Goal: Task Accomplishment & Management: Use online tool/utility

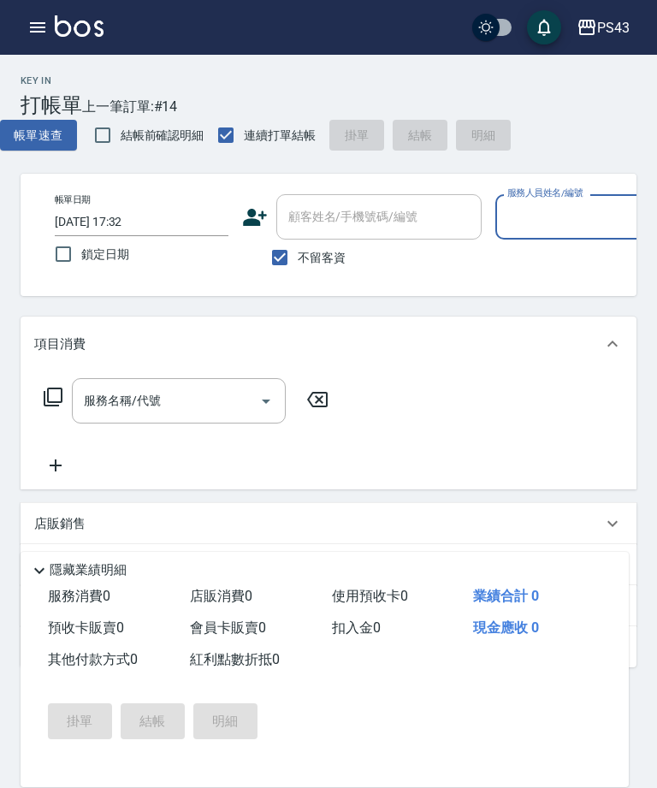
scroll to position [0, 240]
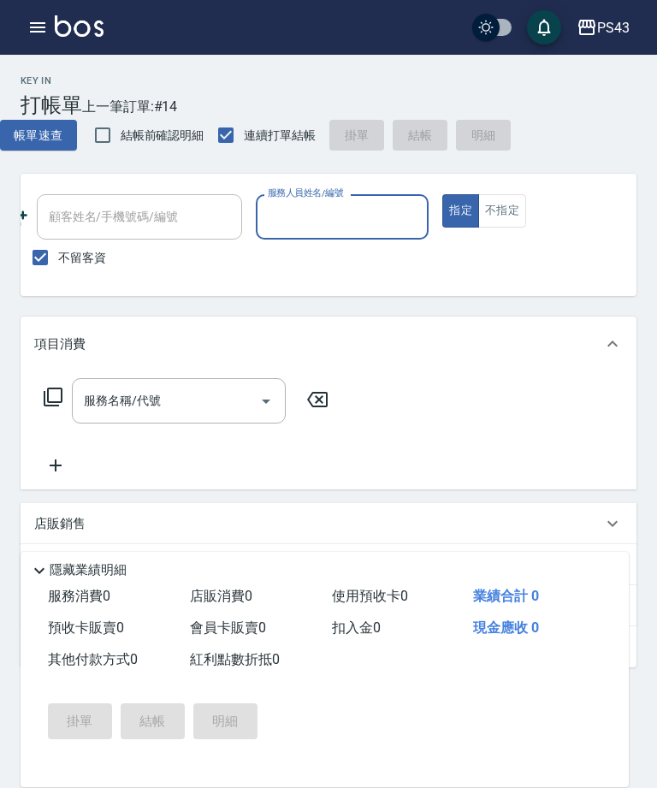
click at [326, 232] on input "服務人員姓名/編號" at bounding box center [343, 217] width 158 height 30
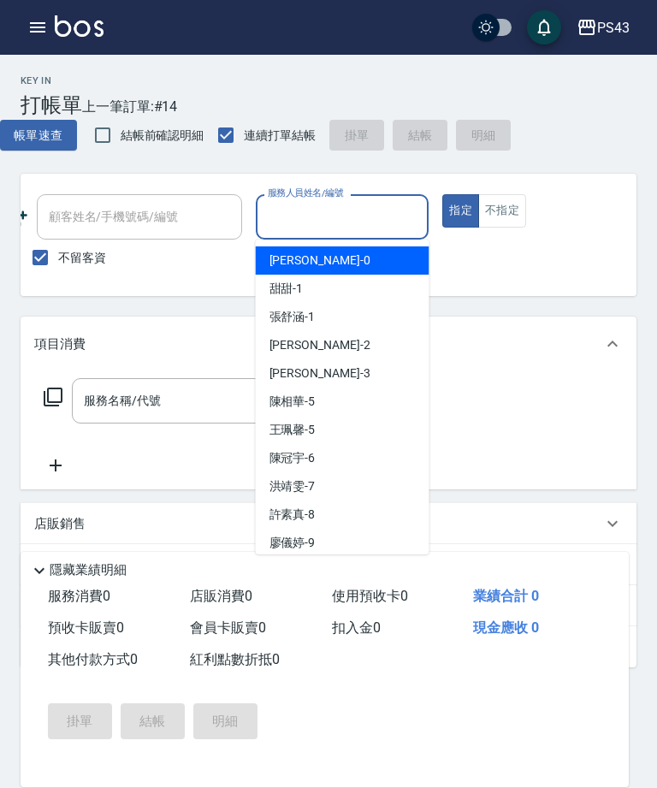
click at [361, 220] on input "服務人員姓名/編號" at bounding box center [343, 217] width 158 height 30
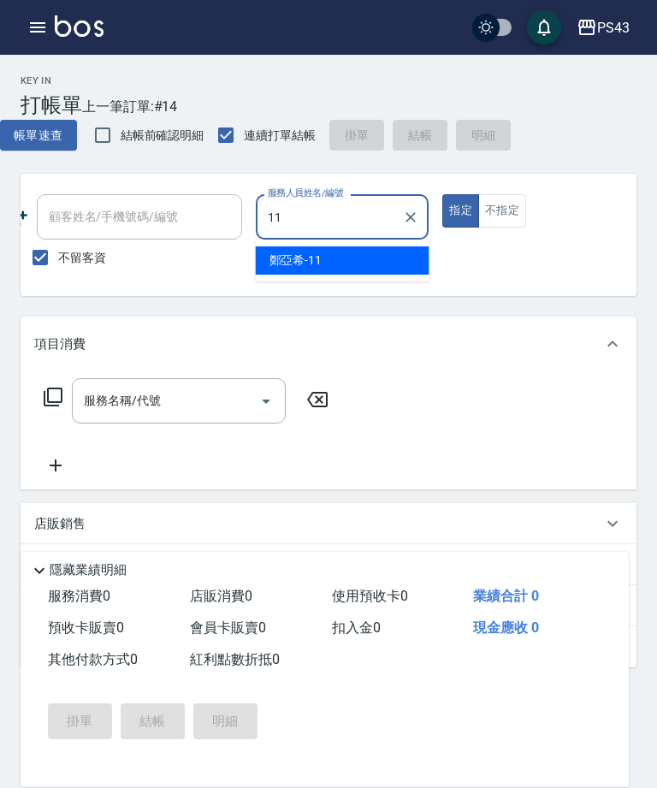
type input "11"
click at [498, 209] on button "不指定" at bounding box center [502, 210] width 48 height 33
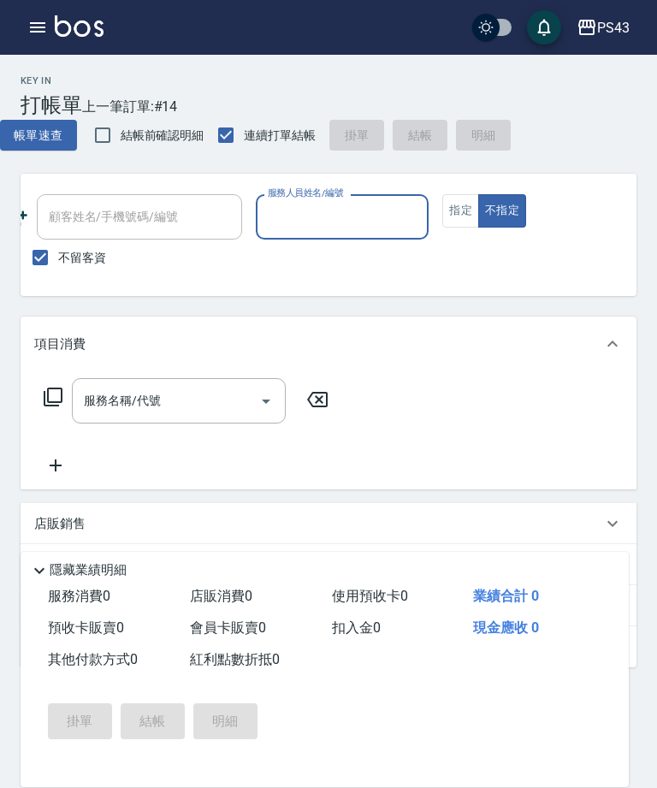
click at [352, 224] on input "服務人員姓名/編號" at bounding box center [343, 217] width 158 height 30
type input "q"
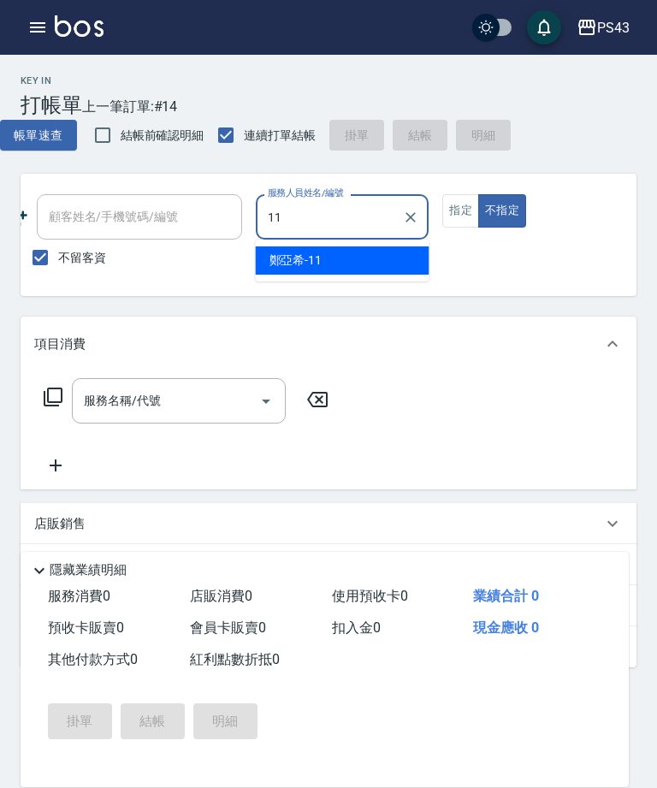
type input "[PERSON_NAME]-11"
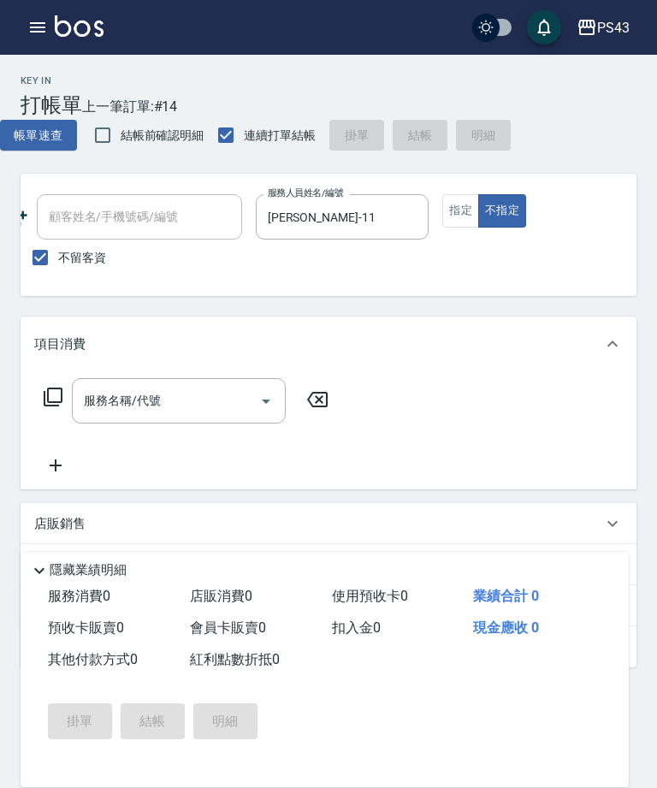
type button "false"
click at [190, 400] on input "服務名稱/代號" at bounding box center [166, 401] width 173 height 30
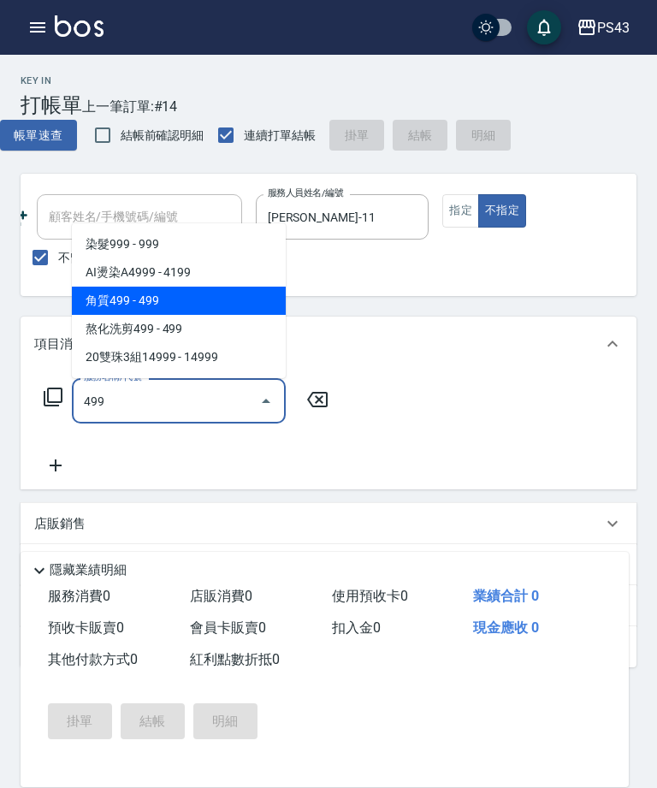
click at [169, 307] on span "角質499 - 499" at bounding box center [179, 301] width 214 height 28
type input "角質499(649)"
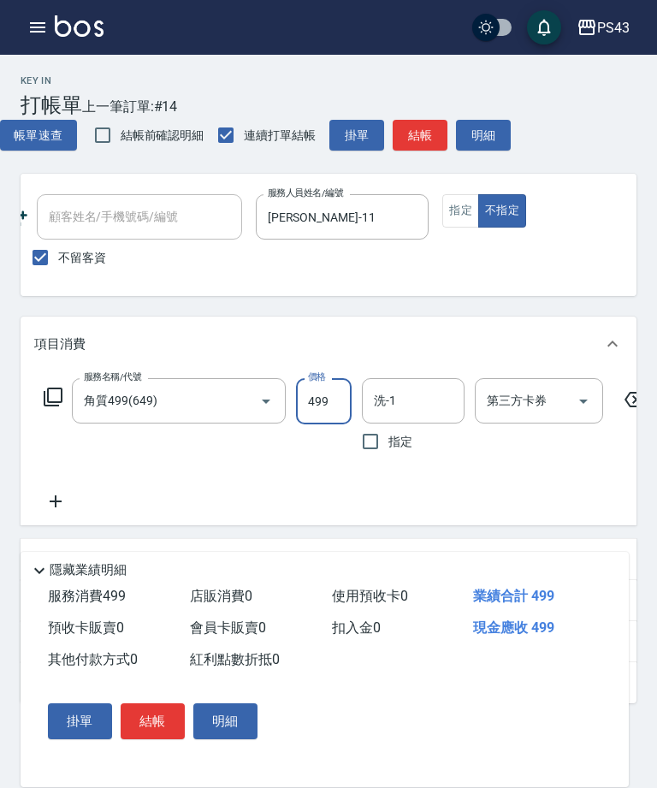
click at [399, 409] on input "洗-1" at bounding box center [413, 401] width 87 height 30
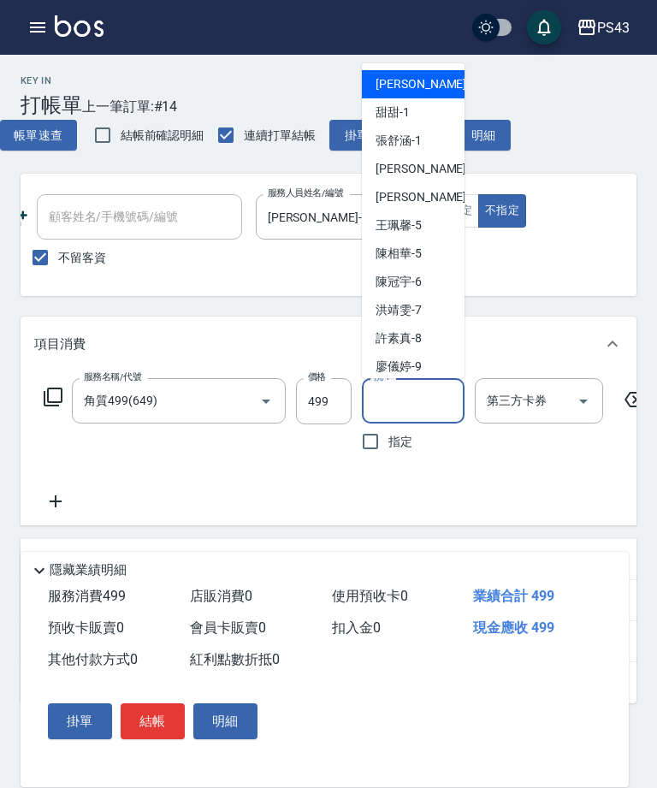
click at [201, 407] on input "角質499(649)" at bounding box center [155, 401] width 151 height 30
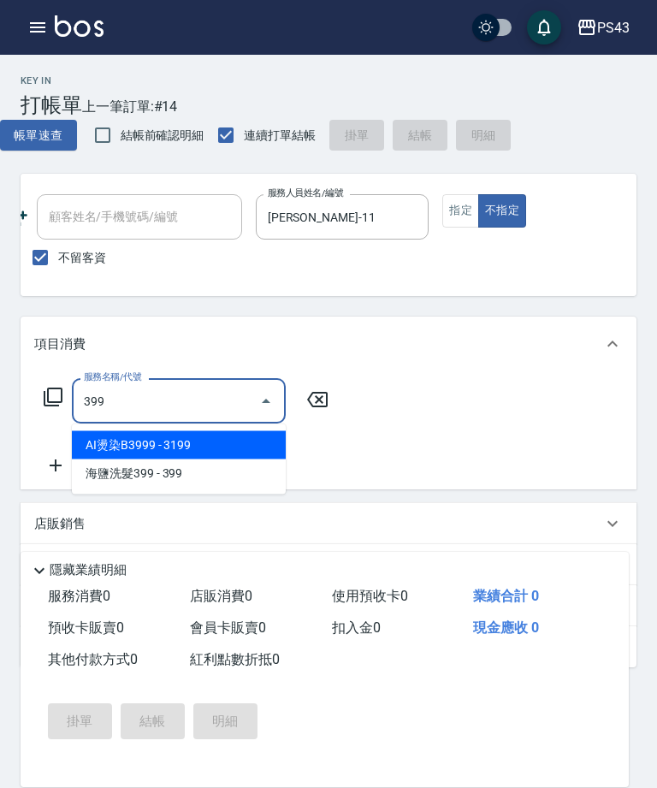
scroll to position [0, 0]
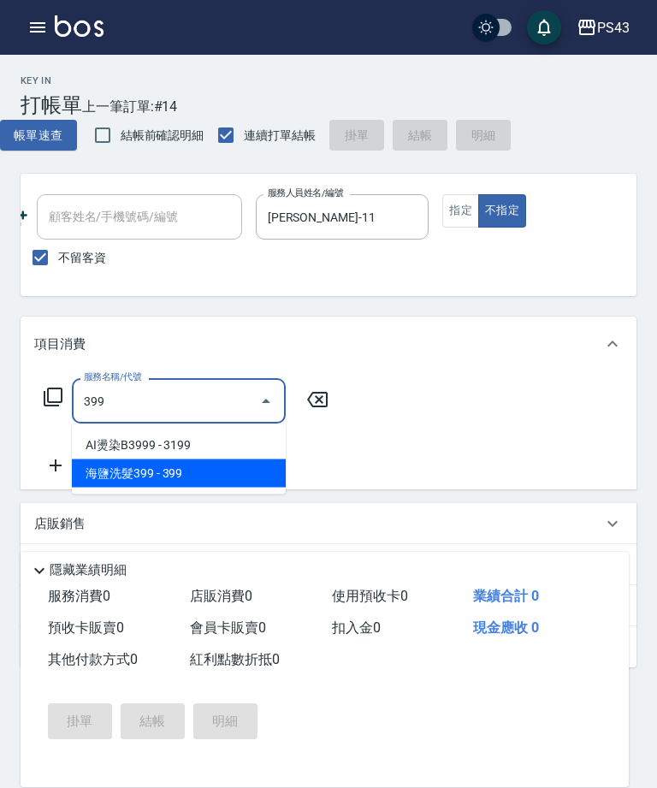
click at [205, 482] on span "海鹽洗髮399 - 399" at bounding box center [179, 474] width 214 height 28
type input "海鹽洗髮399(1399)"
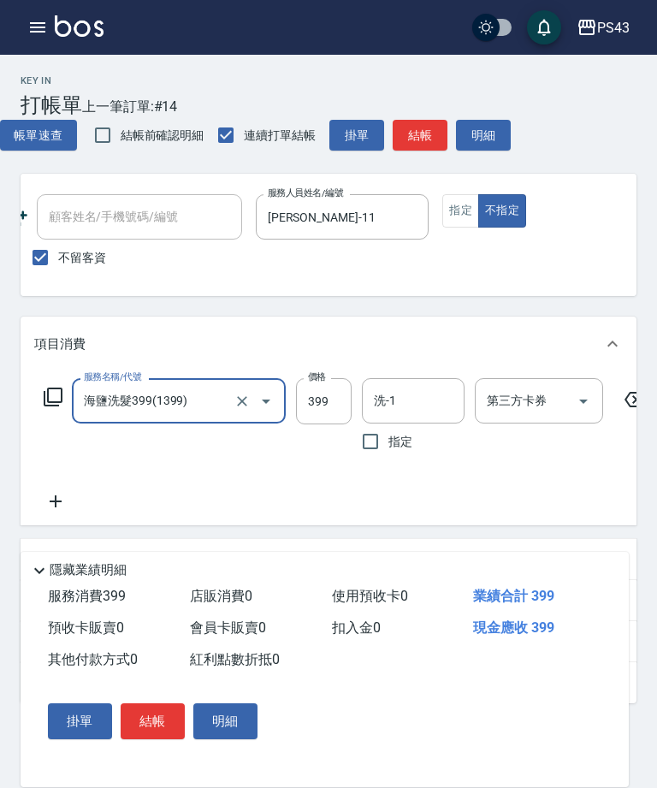
click at [404, 400] on input "洗-1" at bounding box center [413, 401] width 87 height 30
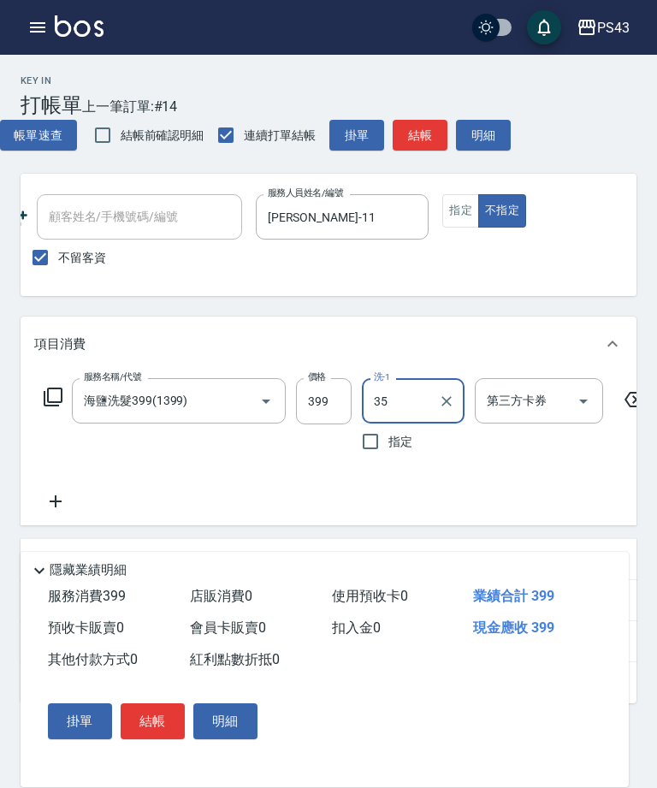
type input "35"
click at [402, 394] on input "洗-1" at bounding box center [413, 401] width 87 height 30
type input "[PERSON_NAME]-18"
click at [49, 510] on icon at bounding box center [55, 501] width 43 height 21
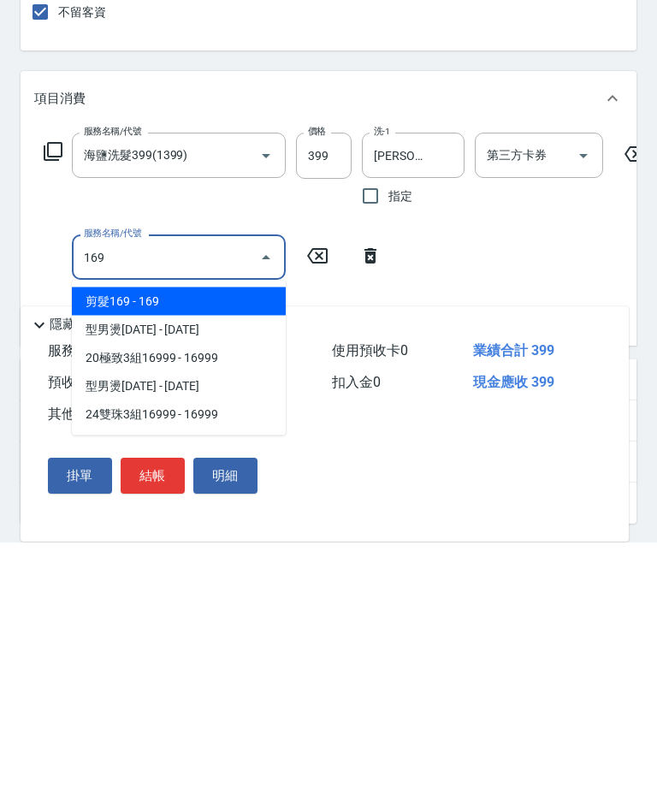
type input "剪髮169(216)"
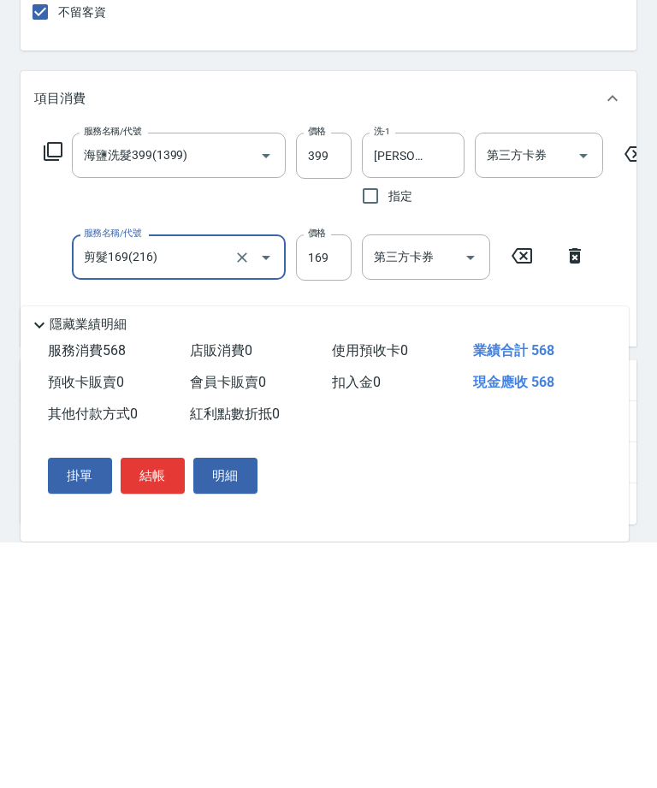
click at [574, 491] on icon at bounding box center [575, 501] width 43 height 21
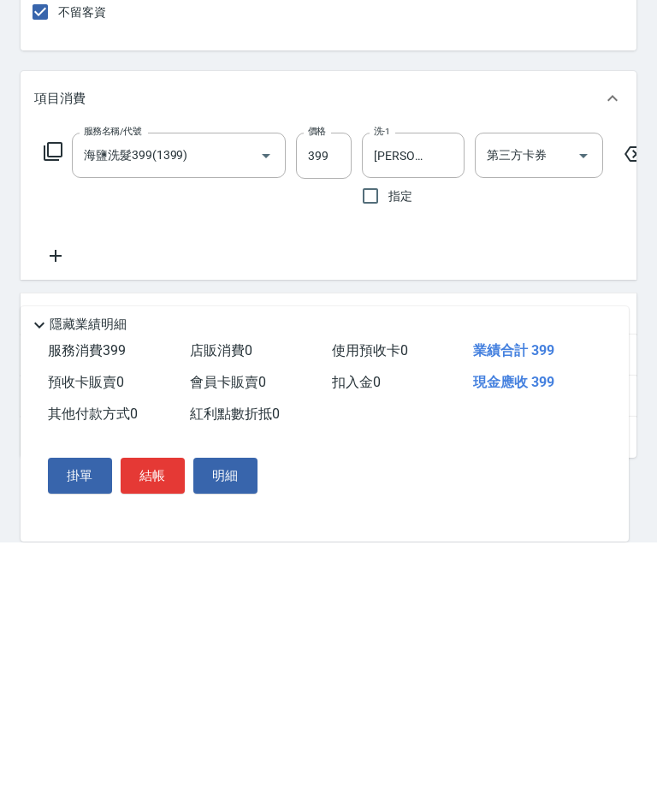
scroll to position [170, 0]
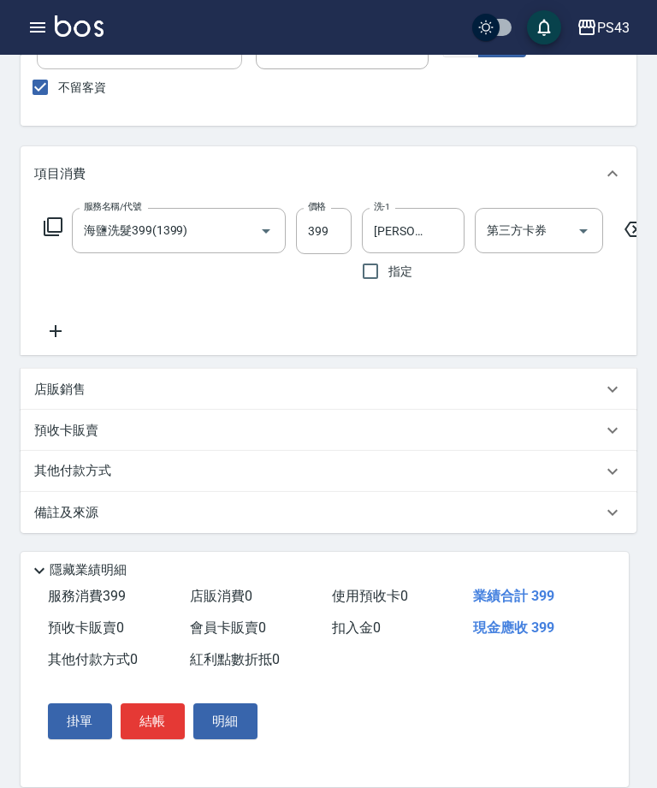
click at [331, 223] on input "399" at bounding box center [324, 231] width 56 height 46
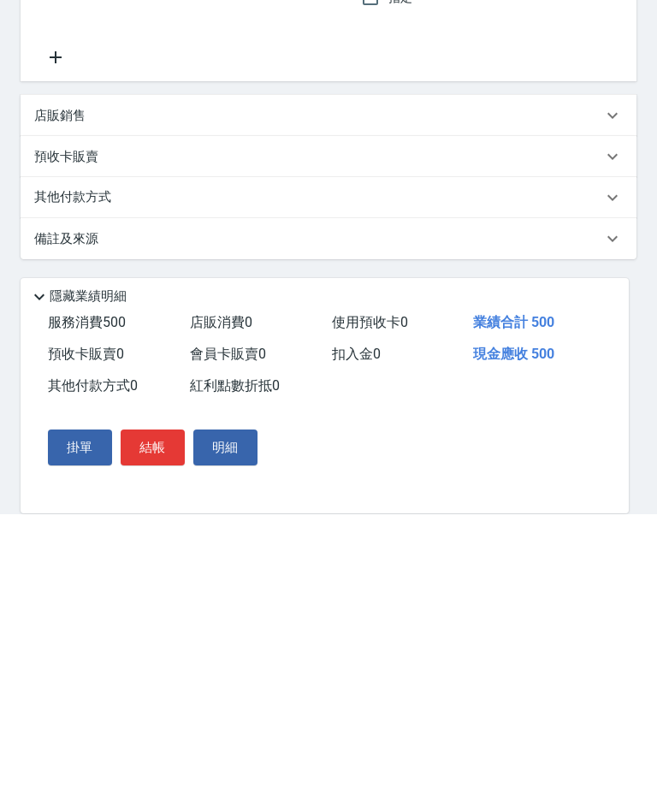
type input "500"
click at [153, 703] on button "結帳" at bounding box center [153, 721] width 64 height 36
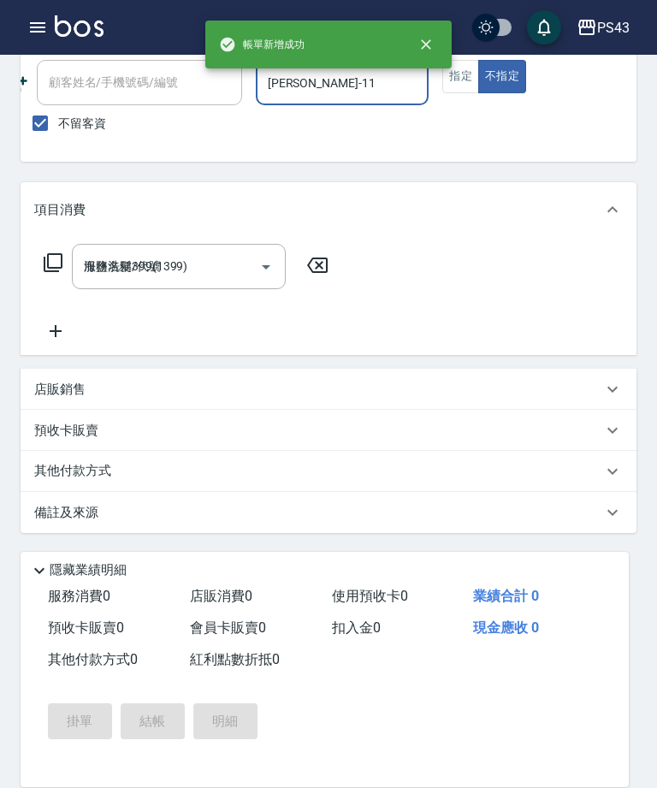
type input "[DATE] 19:30"
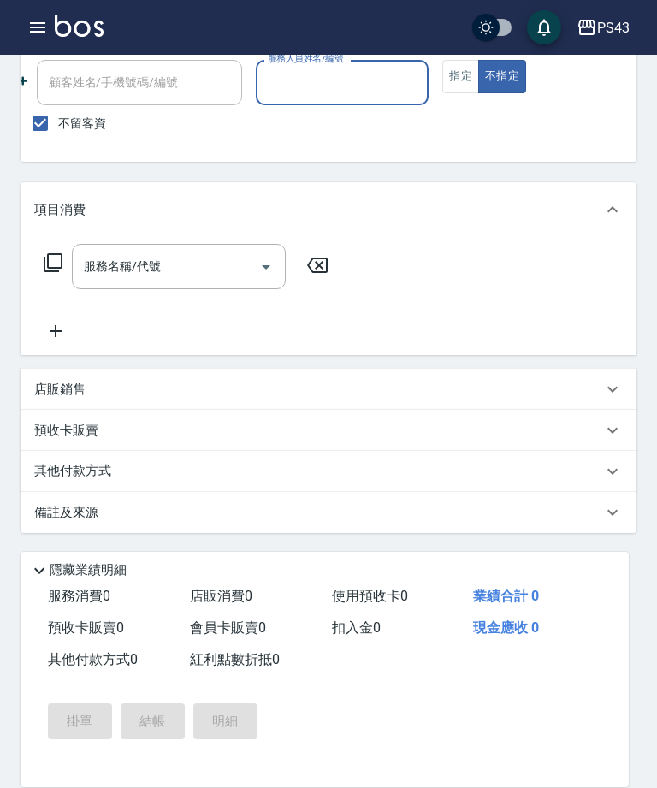
click at [340, 89] on input "服務人員姓名/編號" at bounding box center [343, 83] width 158 height 30
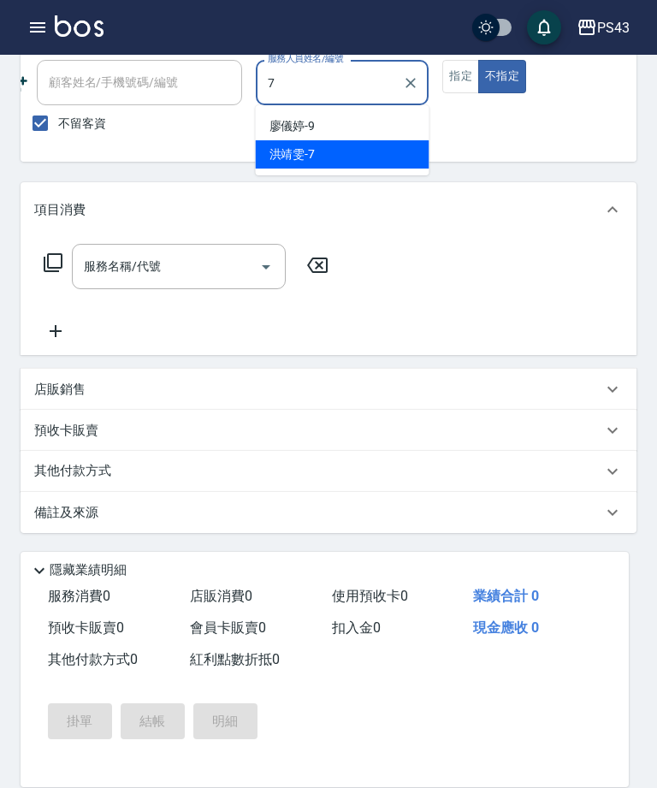
type input "[PERSON_NAME]-7"
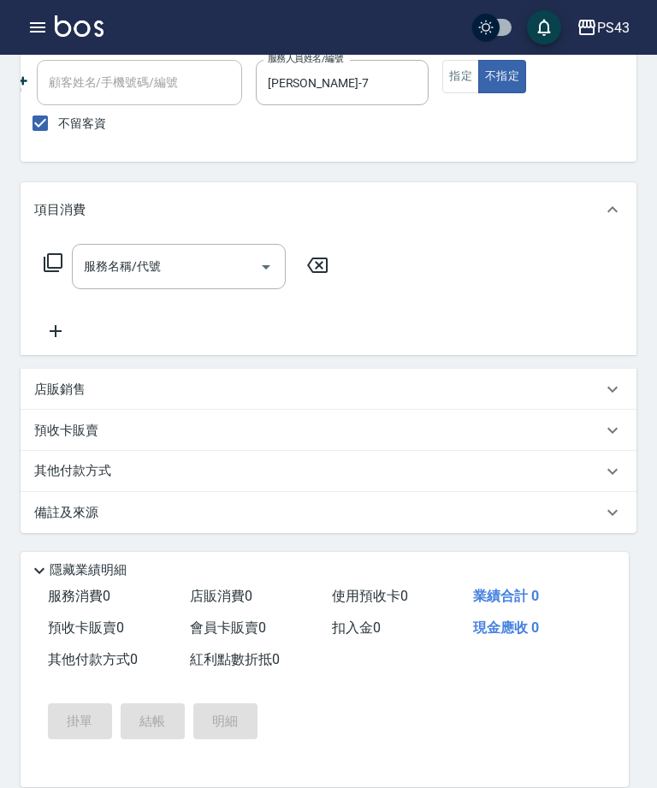
click at [56, 262] on icon at bounding box center [53, 262] width 21 height 21
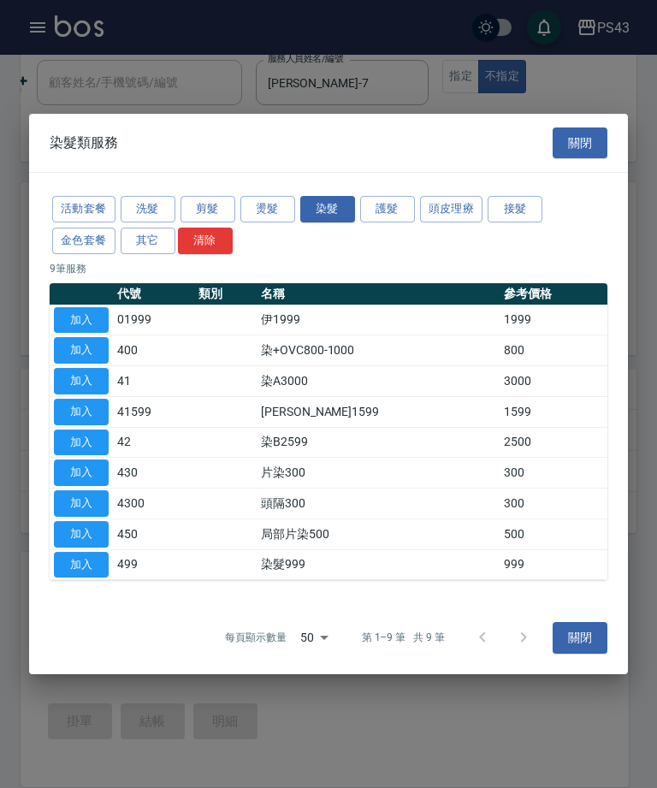
click at [395, 214] on button "護髮" at bounding box center [387, 209] width 55 height 27
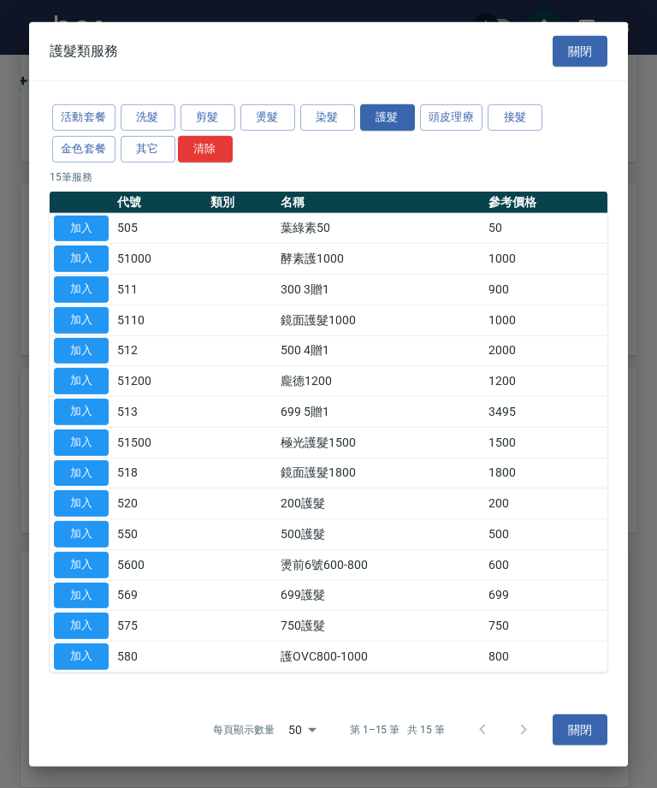
click at [161, 122] on button "洗髮" at bounding box center [148, 117] width 55 height 27
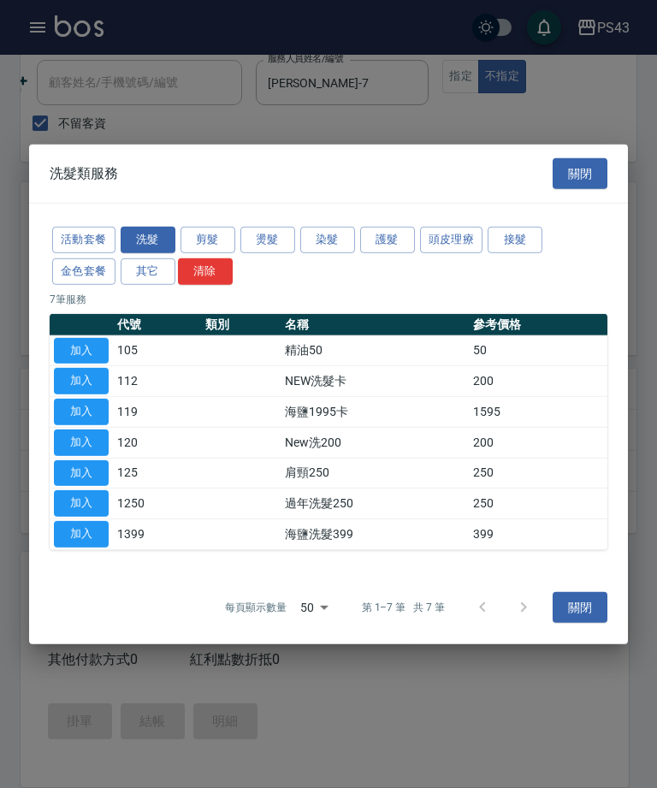
click at [94, 241] on button "活動套餐" at bounding box center [83, 240] width 63 height 27
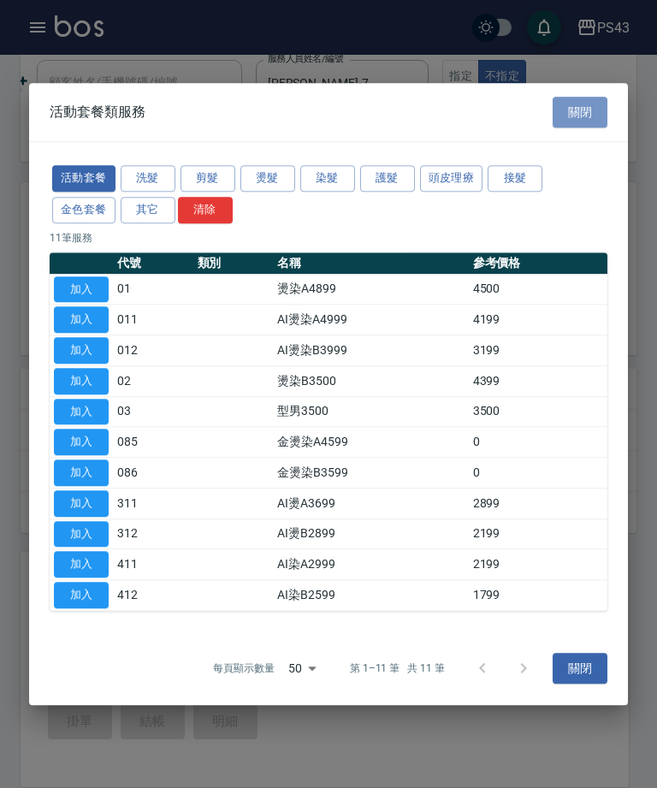
click at [586, 123] on button "關閉" at bounding box center [580, 113] width 55 height 32
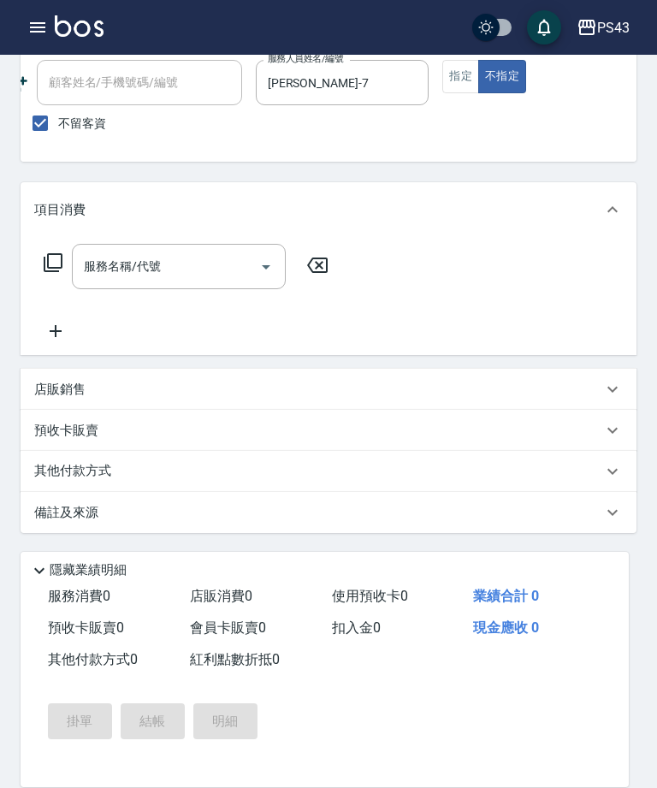
click at [165, 263] on input "服務名稱/代號" at bounding box center [166, 267] width 173 height 30
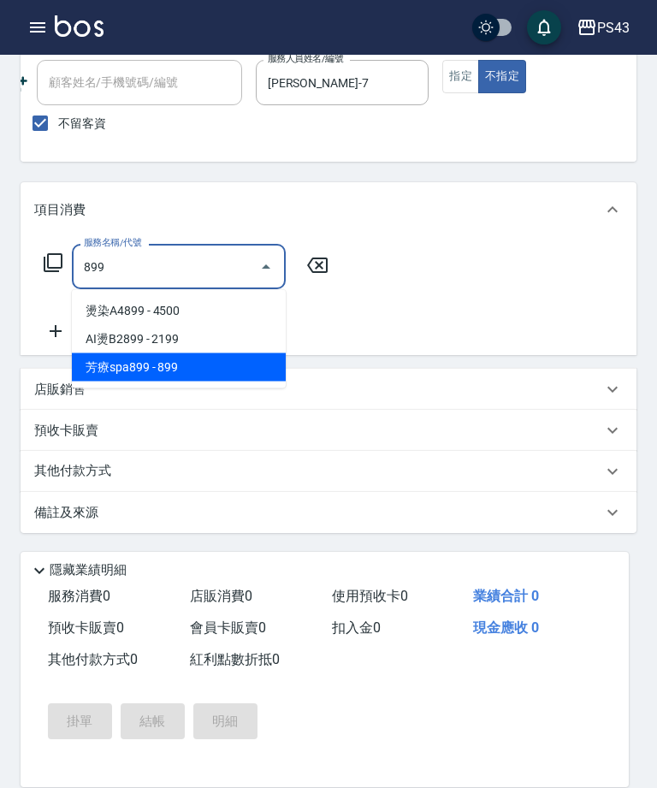
click at [187, 374] on span "芳療spa899 - 899" at bounding box center [179, 367] width 214 height 28
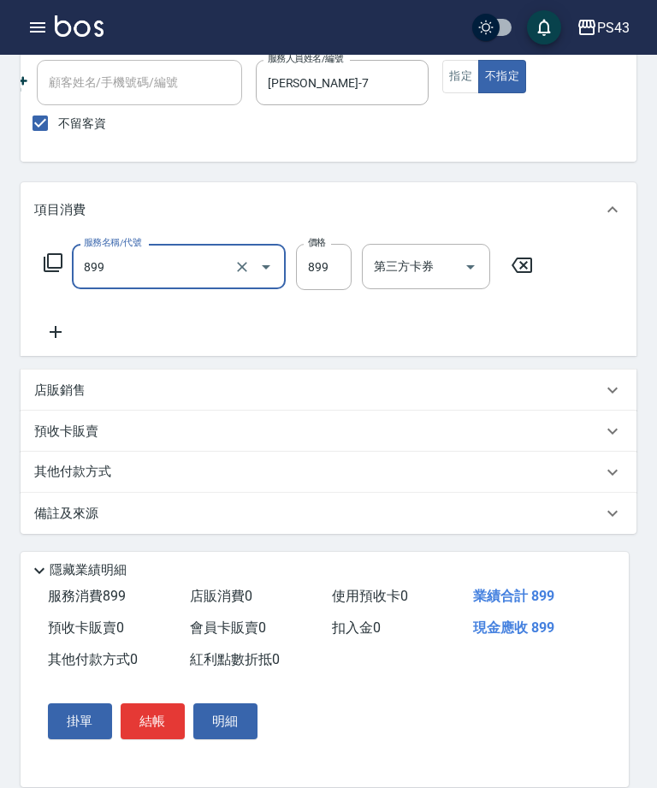
type input "芳療spa899(689)"
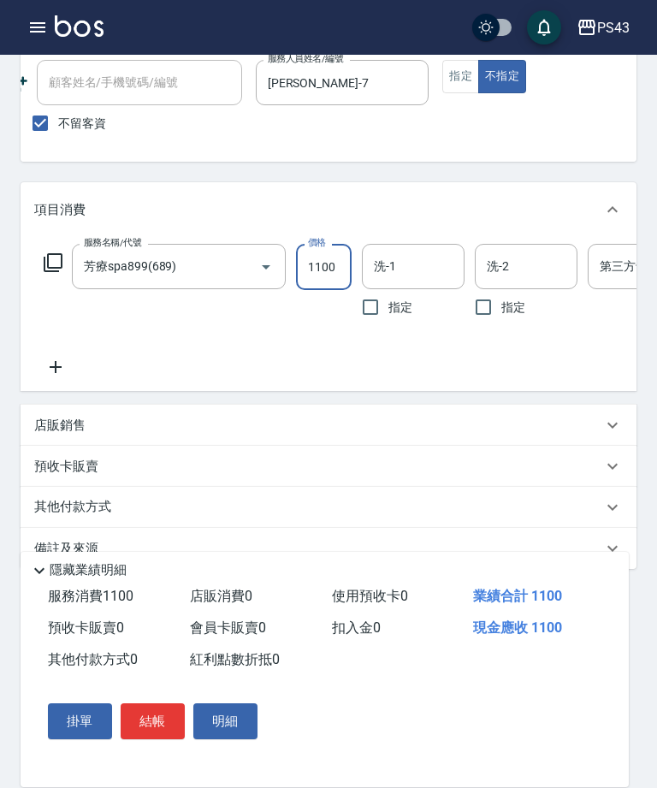
type input "1100"
type input "[PERSON_NAME]-11"
click at [549, 265] on input "洗-2" at bounding box center [526, 267] width 87 height 30
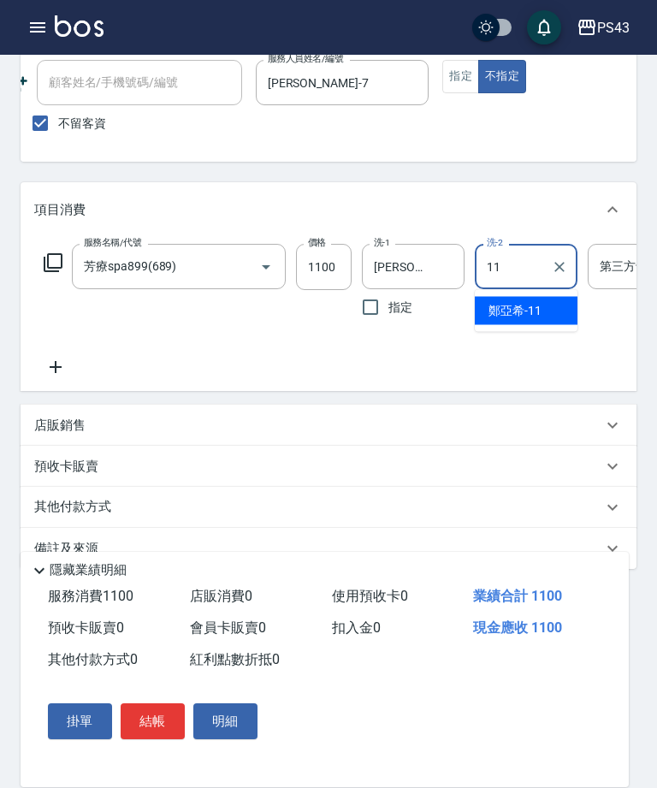
type input "1"
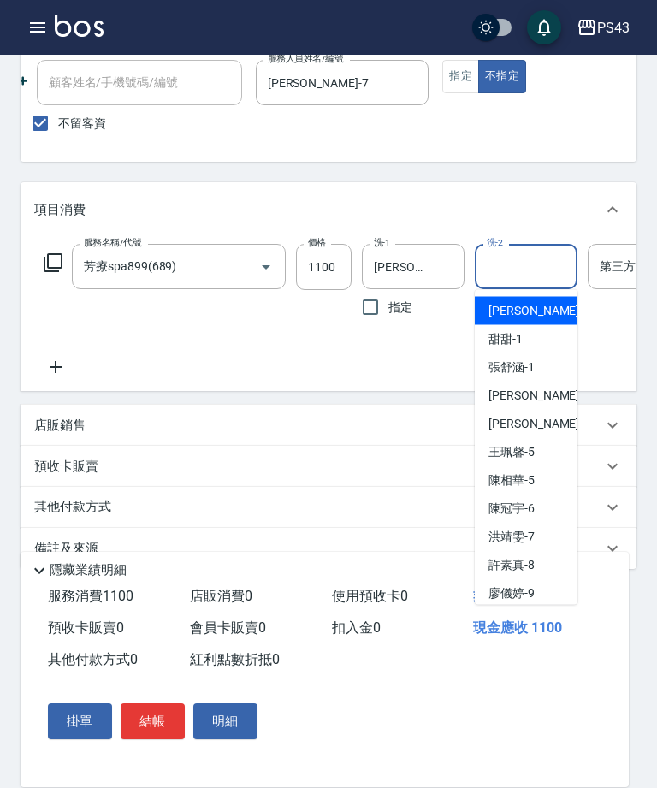
click at [389, 381] on div "服務名稱/代號 芳療spa899(689) 服務名稱/代號 價格 1100 價格 洗-1 [PERSON_NAME]-11 洗-1 指定 洗-2 洗-2 指定…" at bounding box center [329, 314] width 616 height 154
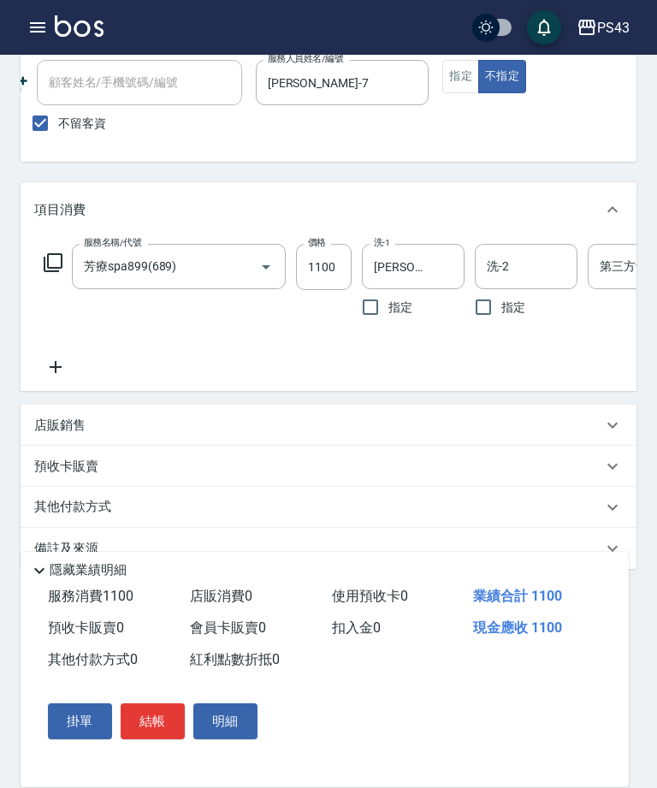
scroll to position [170, 0]
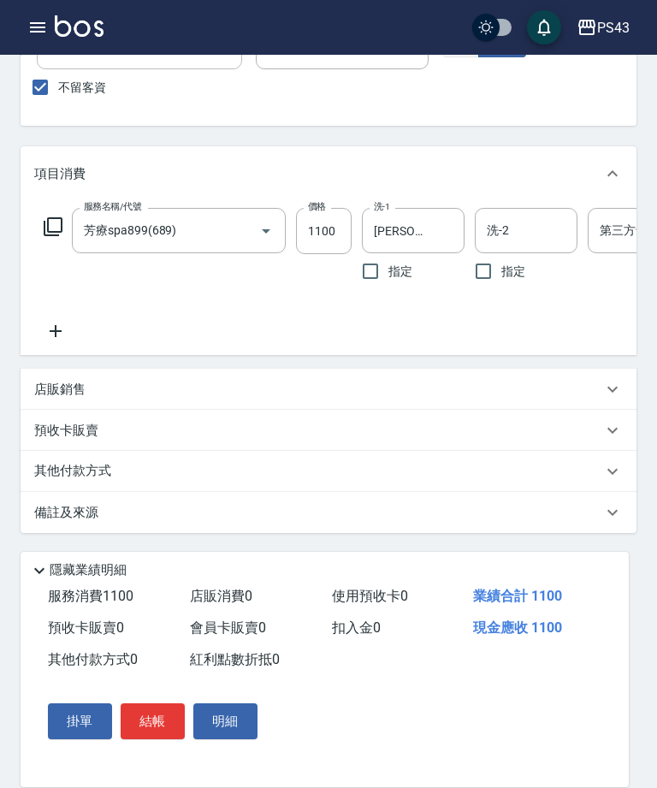
click at [165, 725] on button "結帳" at bounding box center [153, 721] width 64 height 36
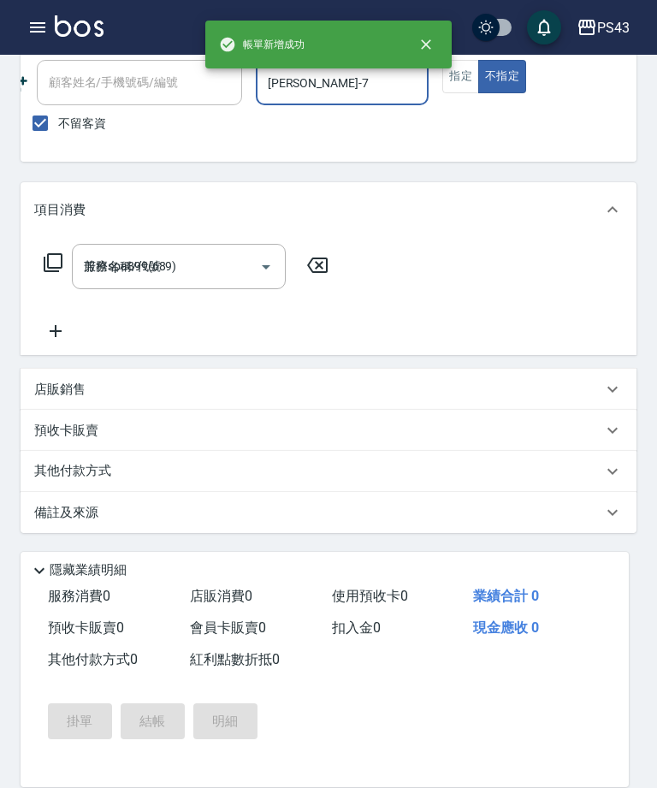
type input "[DATE] 19:31"
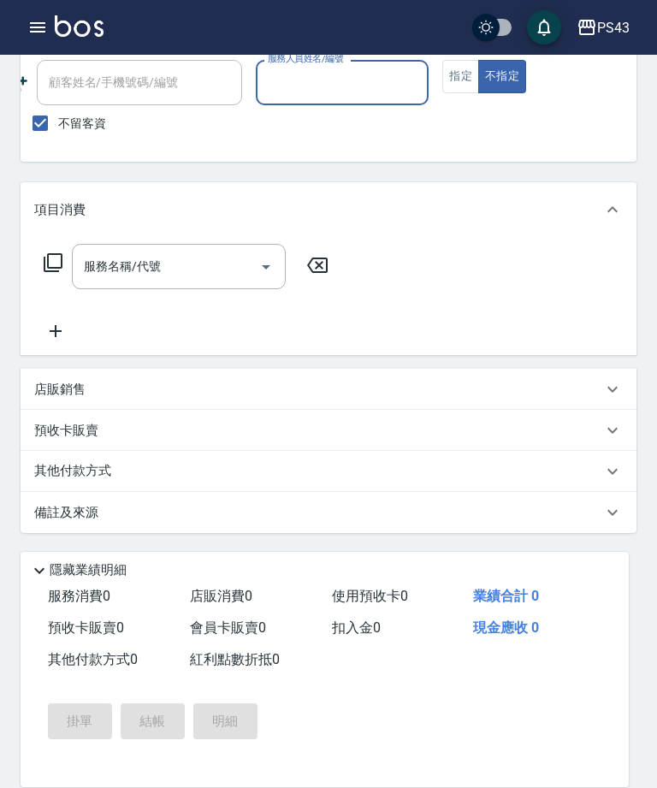
click at [353, 85] on input "服務人員姓名/編號" at bounding box center [343, 83] width 158 height 30
type input "[PERSON_NAME]-7"
click at [151, 280] on input "服務名稱/代號" at bounding box center [166, 267] width 173 height 30
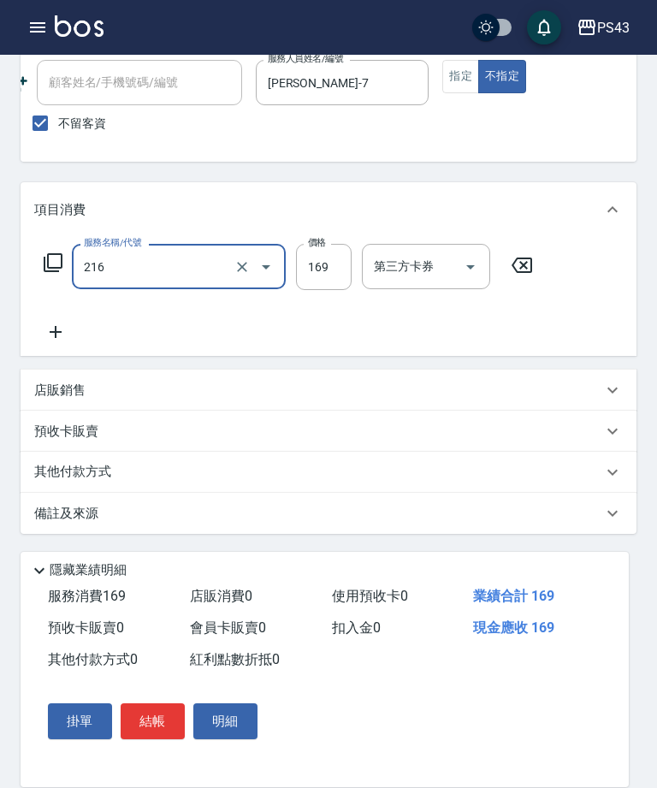
click at [341, 288] on input "169" at bounding box center [324, 267] width 56 height 46
type input "剪髮169(216)"
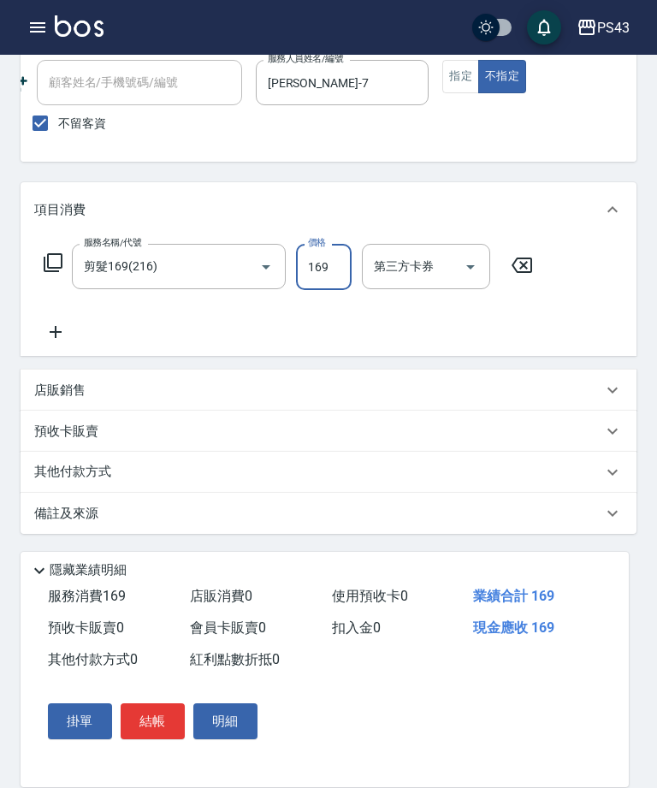
click at [349, 296] on div "服務名稱/代號 剪髮169(216) 服務名稱/代號 價格 169 價格 第三方卡券 第三方卡券" at bounding box center [288, 293] width 509 height 98
click at [323, 252] on input "169" at bounding box center [324, 267] width 56 height 46
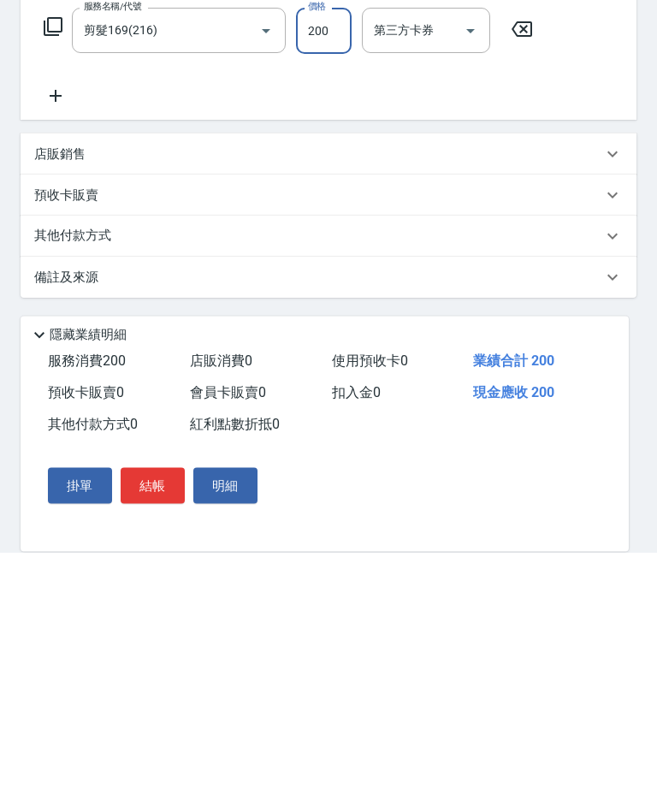
type input "200"
click at [157, 703] on button "結帳" at bounding box center [153, 721] width 64 height 36
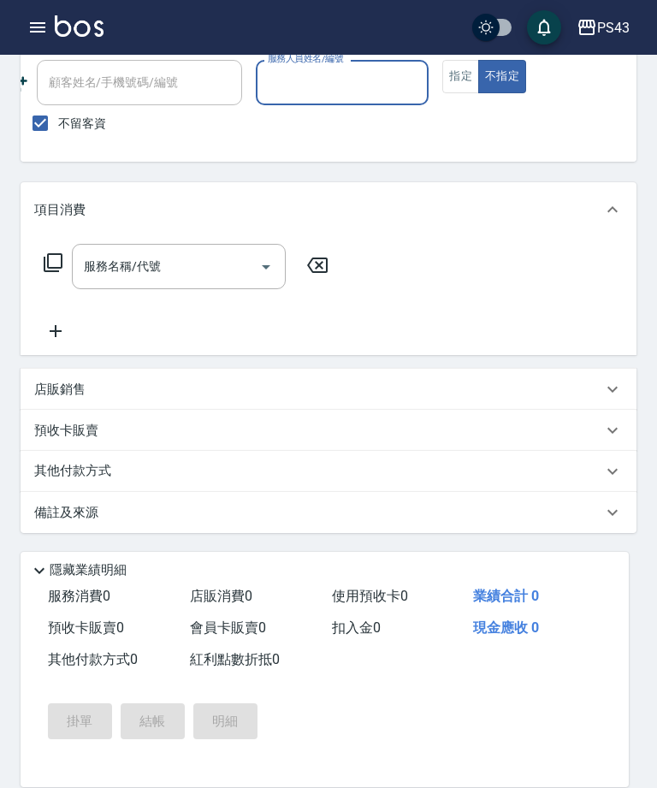
click at [332, 92] on input "服務人員姓名/編號" at bounding box center [343, 83] width 158 height 30
type input "[PERSON_NAME]-7"
click at [163, 276] on input "服務名稱/代號" at bounding box center [166, 267] width 173 height 30
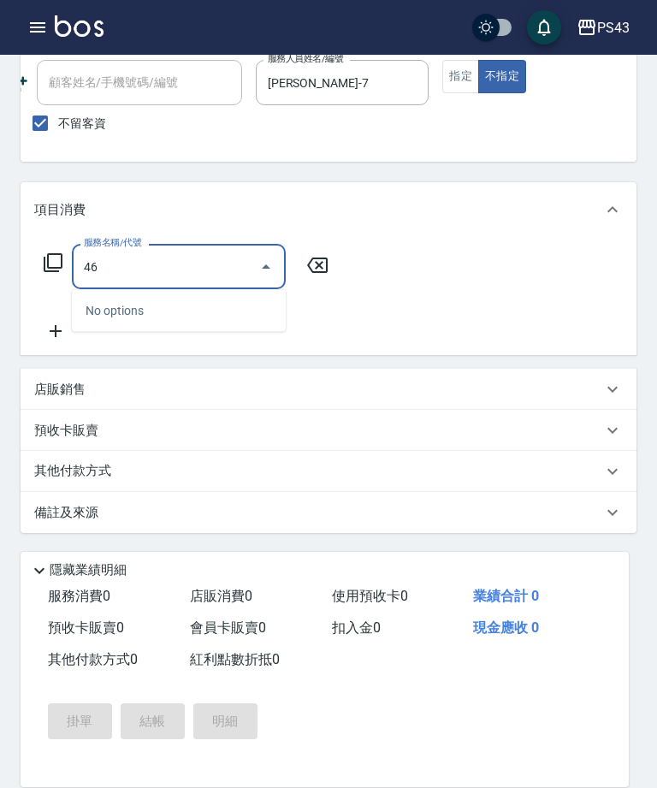
type input "4"
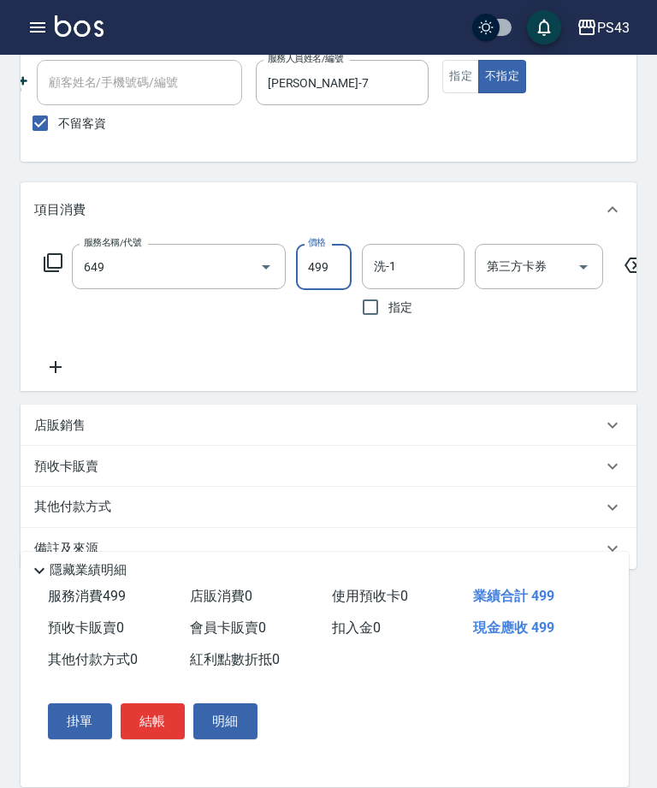
type input "角質499(649)"
click at [414, 276] on input "洗-1" at bounding box center [413, 267] width 87 height 30
type input "[PERSON_NAME]-18"
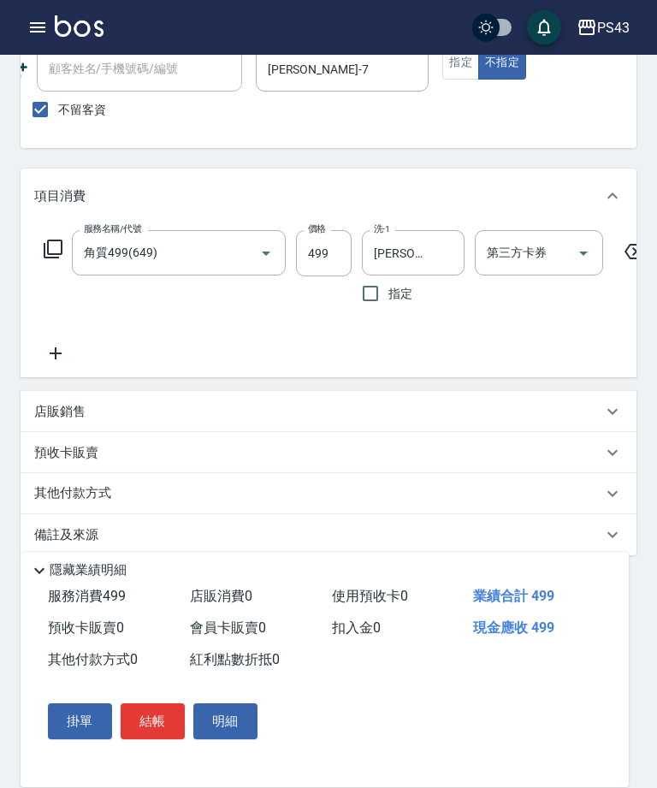
scroll to position [170, 0]
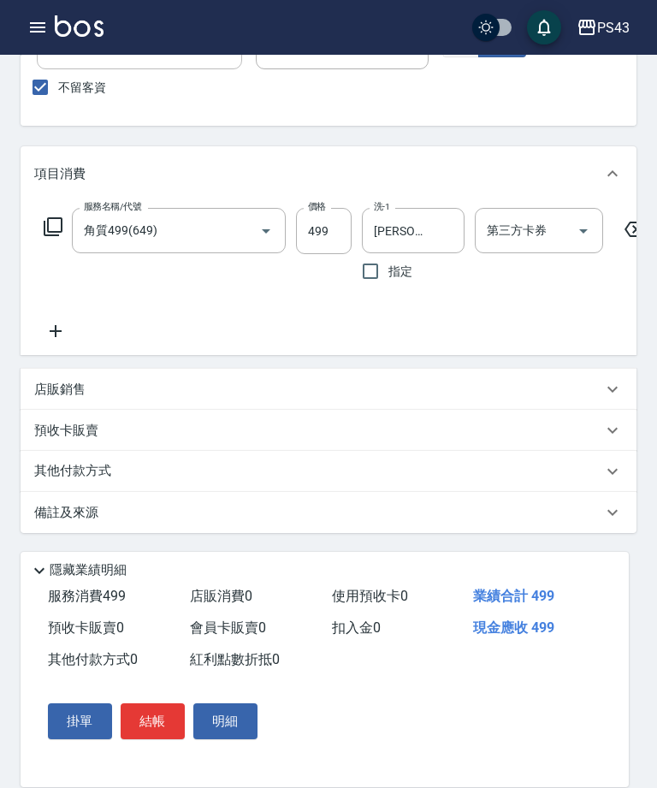
click at [166, 722] on button "結帳" at bounding box center [153, 721] width 64 height 36
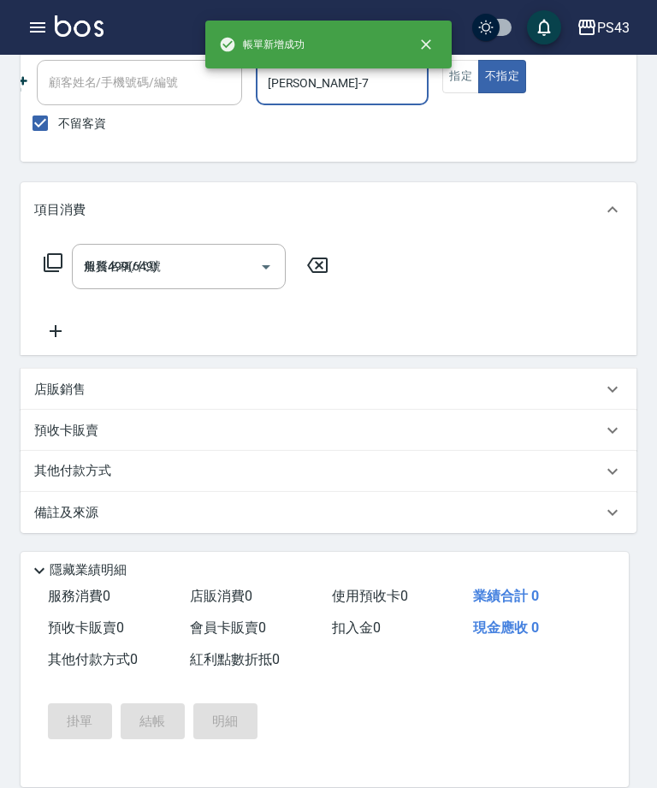
type input "[DATE] 19:32"
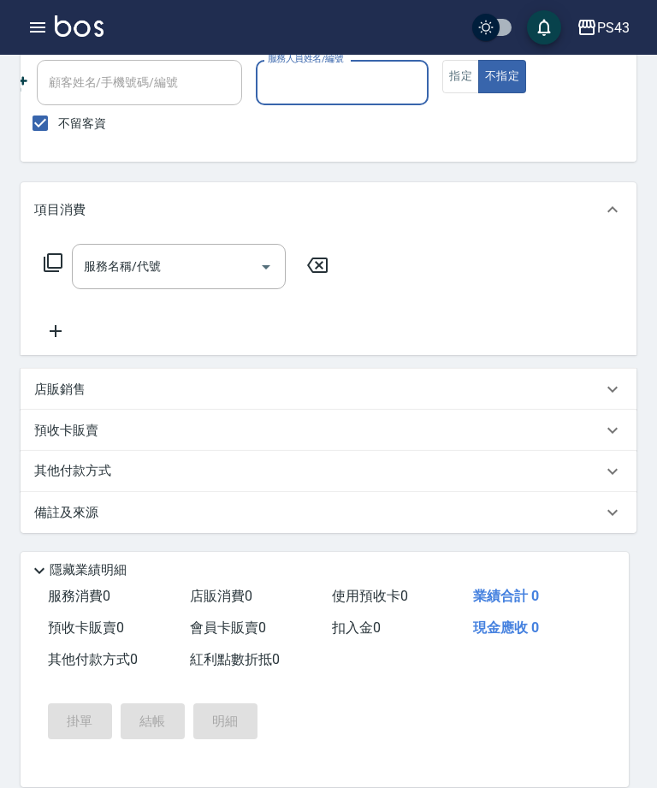
click at [368, 76] on input "服務人員姓名/編號" at bounding box center [343, 83] width 158 height 30
type input "[PERSON_NAME]-7"
click at [474, 74] on button "指定" at bounding box center [460, 76] width 37 height 33
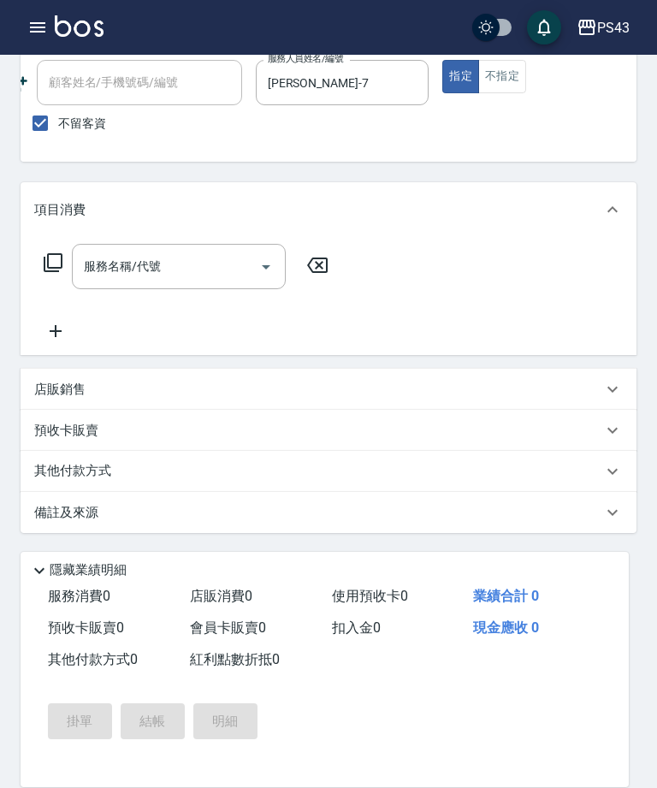
click at [132, 269] on div "服務名稱/代號 服務名稱/代號" at bounding box center [179, 266] width 214 height 45
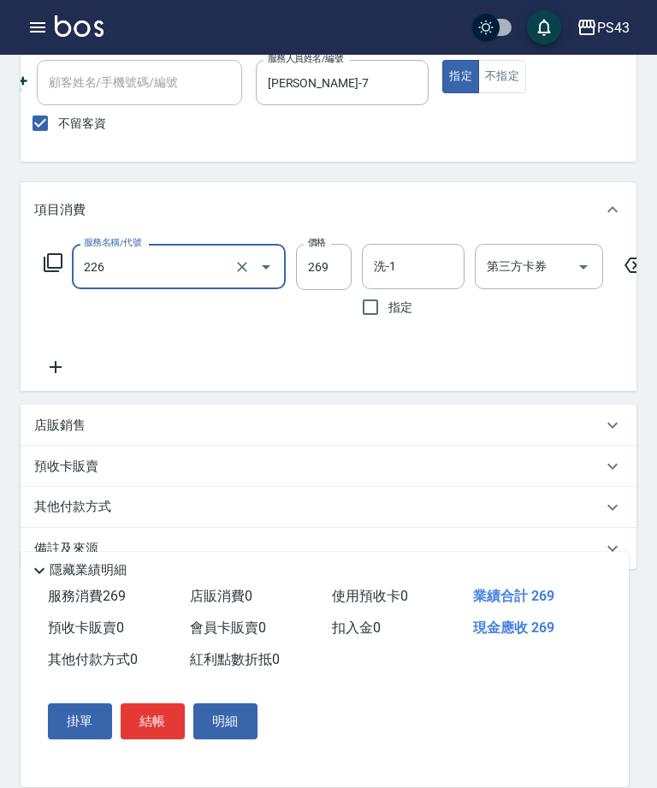
type input "洗剪269(226)"
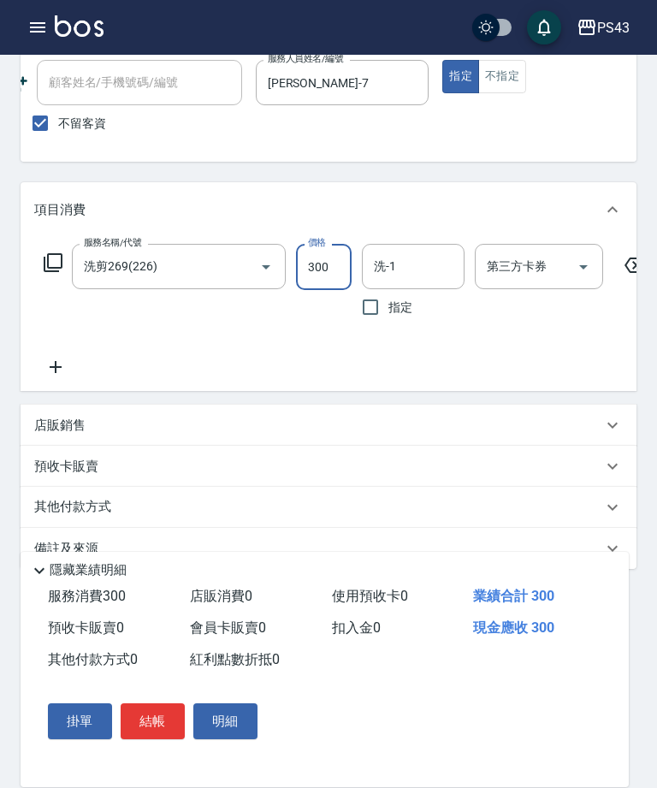
type input "300"
type input "[PERSON_NAME]-18"
click at [573, 261] on icon "Open" at bounding box center [583, 267] width 21 height 21
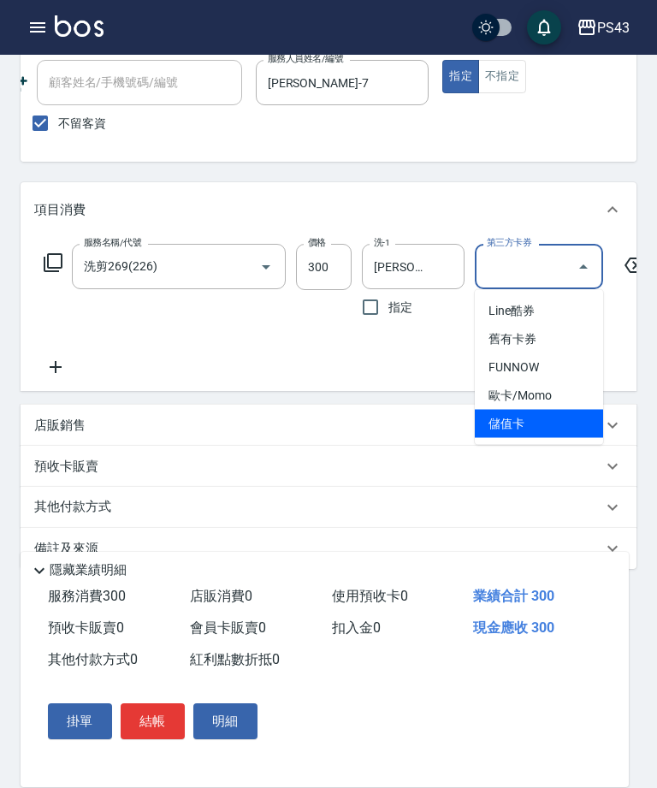
click at [534, 427] on span "儲值卡" at bounding box center [539, 424] width 128 height 28
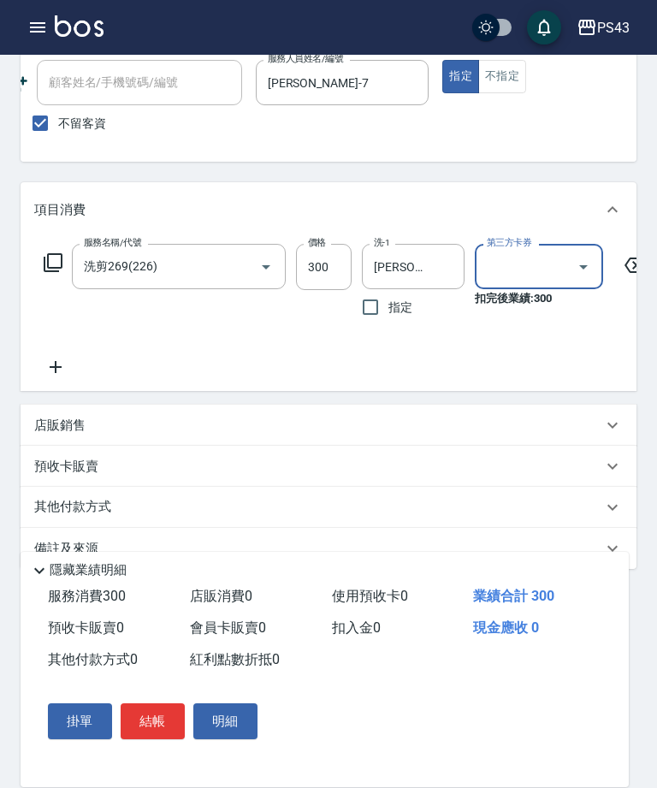
type input "儲值卡"
click at [61, 366] on icon at bounding box center [55, 367] width 43 height 21
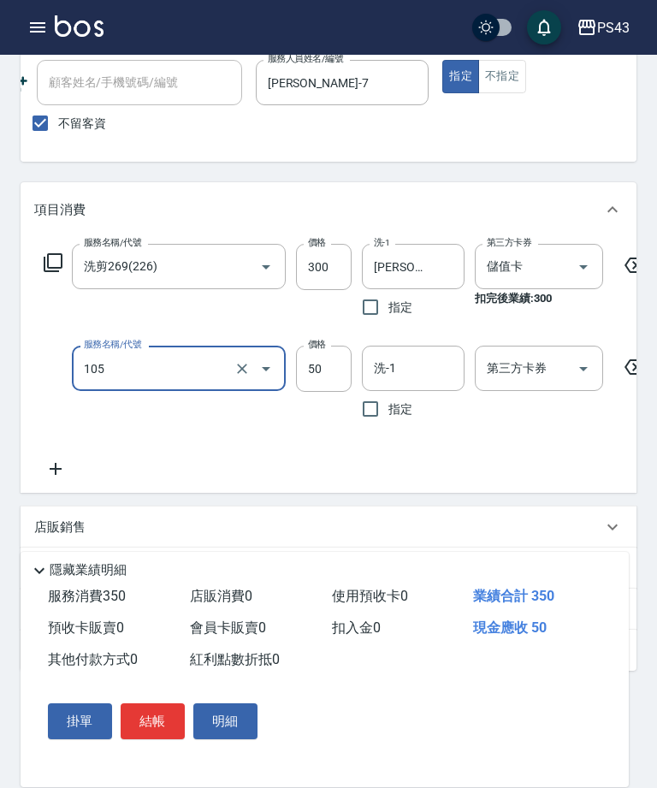
type input "精油50(105)"
click at [402, 379] on input "洗-1" at bounding box center [413, 368] width 87 height 30
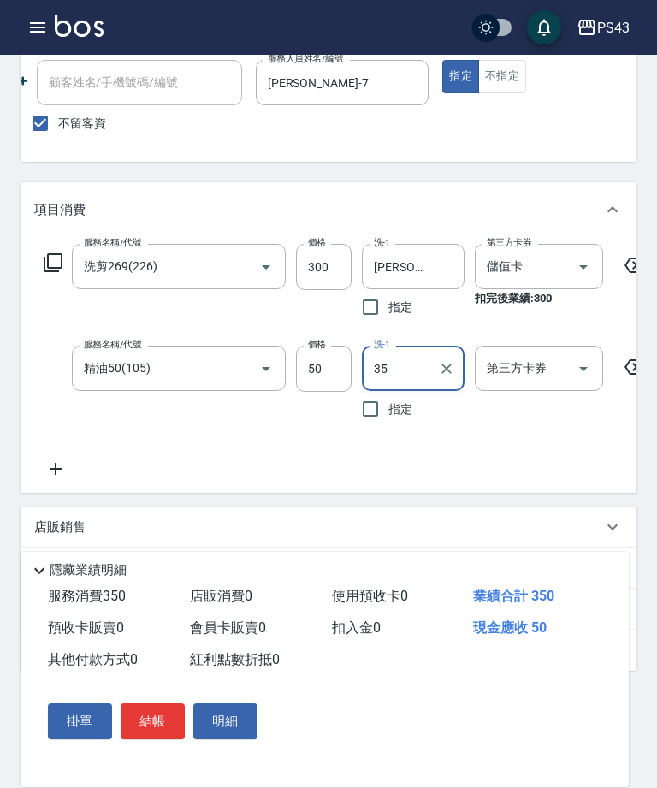
type input "3"
type input "[PERSON_NAME]-18"
click at [596, 369] on button "Open" at bounding box center [583, 368] width 27 height 27
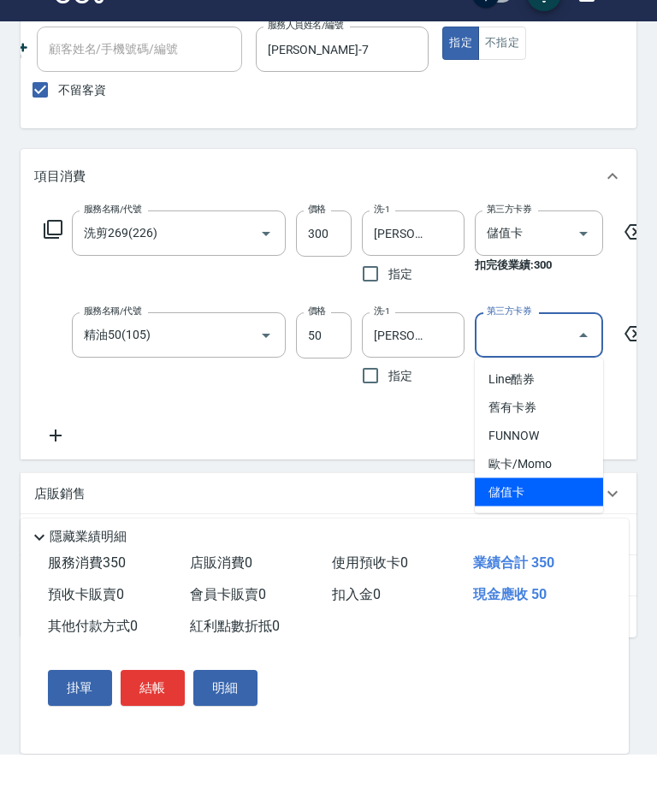
click at [538, 512] on span "儲值卡" at bounding box center [539, 526] width 128 height 28
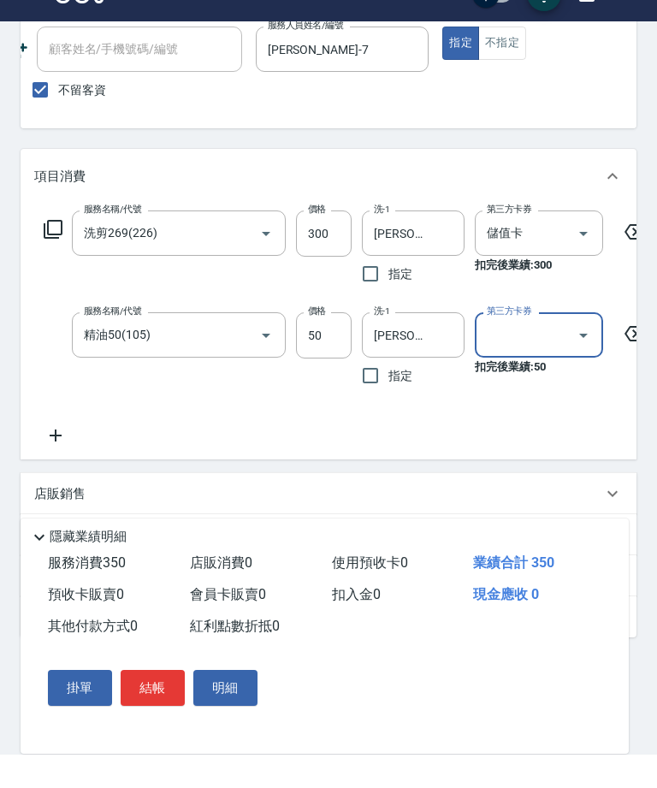
type input "儲值卡"
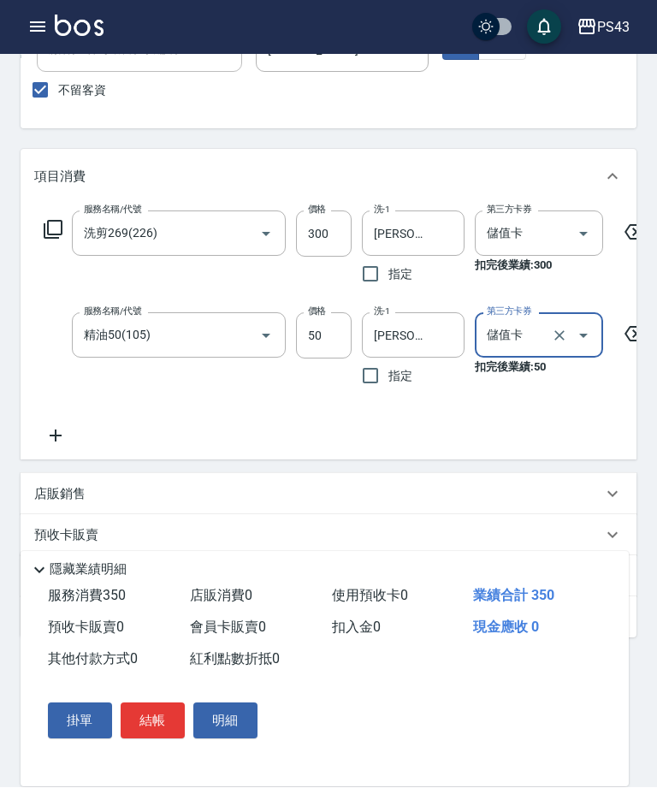
scroll to position [169, 0]
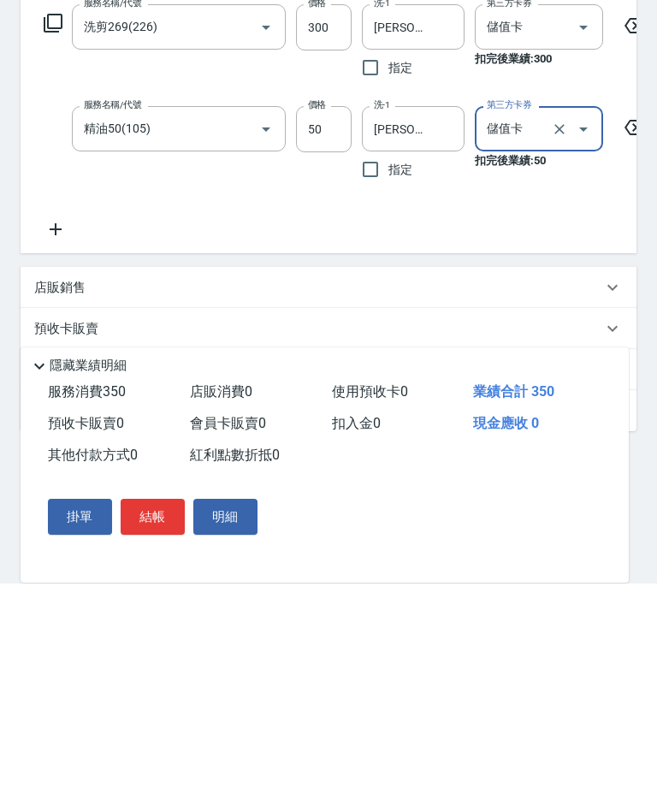
click at [168, 703] on button "結帳" at bounding box center [153, 721] width 64 height 36
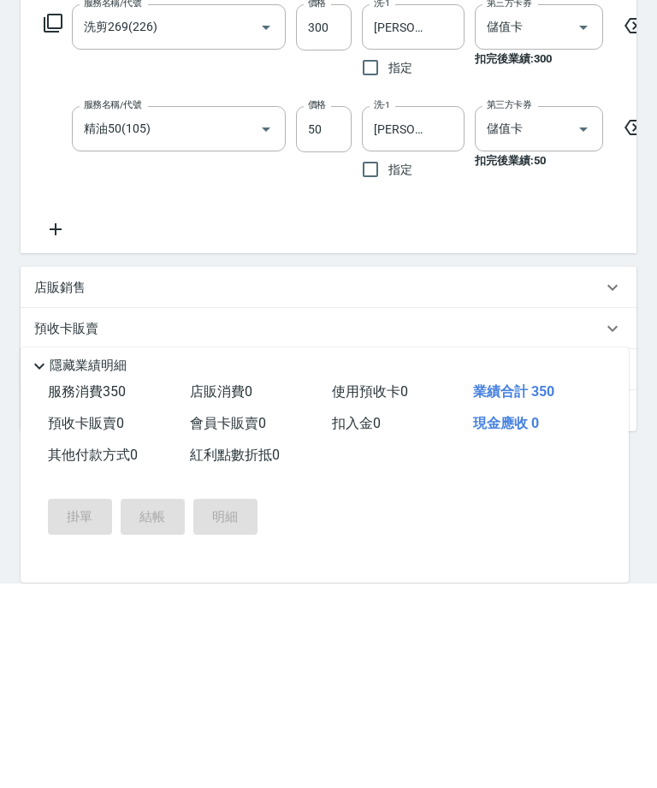
scroll to position [217, 0]
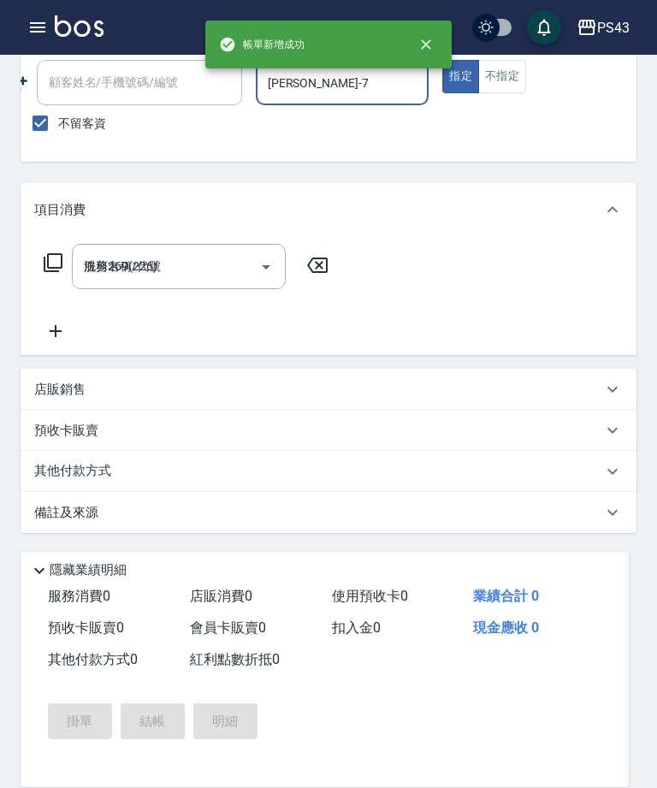
type input "[DATE] 19:33"
